Goal: Task Accomplishment & Management: Manage account settings

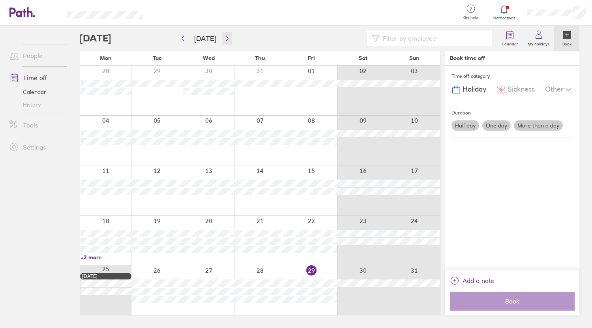
click at [227, 40] on icon "button" at bounding box center [227, 38] width 6 height 6
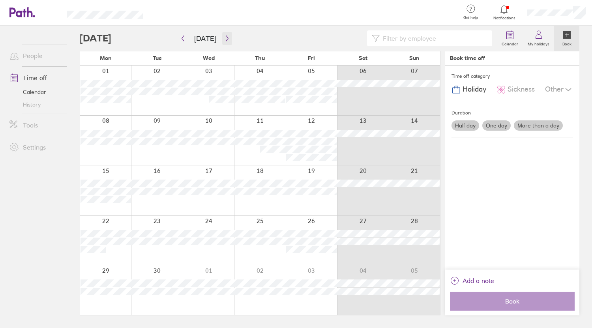
click at [222, 38] on button "button" at bounding box center [227, 38] width 10 height 13
click at [179, 37] on button "button" at bounding box center [183, 38] width 10 height 13
click at [224, 42] on button "button" at bounding box center [227, 38] width 10 height 13
click at [176, 36] on div at bounding box center [288, 38] width 417 height 16
click at [182, 41] on button "button" at bounding box center [183, 38] width 10 height 13
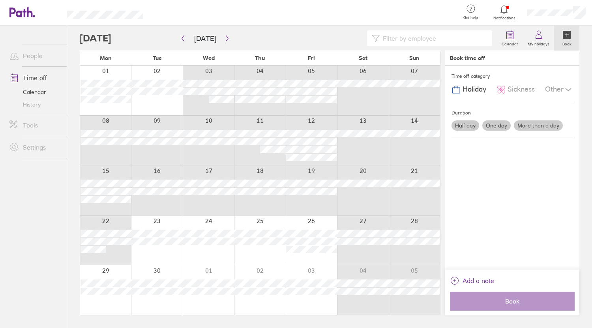
drag, startPoint x: 111, startPoint y: 223, endPoint x: 290, endPoint y: 73, distance: 233.7
click at [290, 73] on div "Mon Tue Wed Thu Fri Sat Sun 01 02 03 04 05 06 07 08 09 10 11 12 13 14 15 16 17 …" at bounding box center [260, 183] width 361 height 264
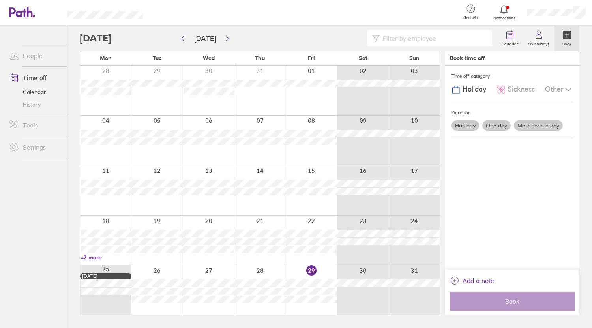
click at [301, 103] on div at bounding box center [311, 91] width 51 height 50
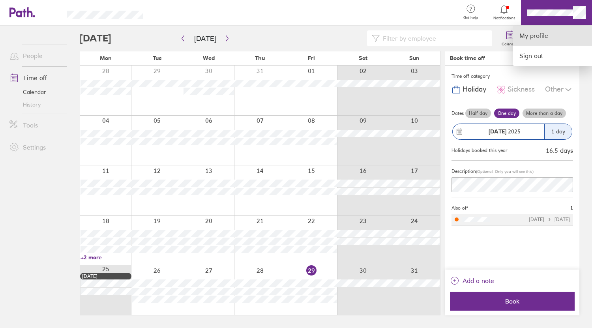
click at [531, 35] on link "My profile" at bounding box center [552, 36] width 79 height 20
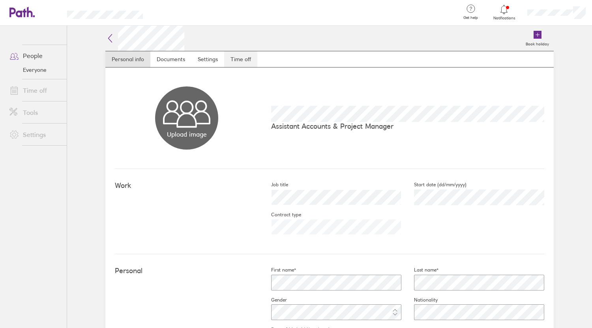
click at [231, 62] on link "Time off" at bounding box center [240, 59] width 33 height 16
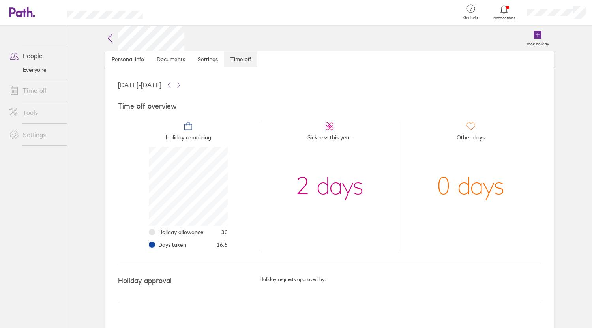
scroll to position [79, 79]
